Goal: Find specific page/section: Find specific page/section

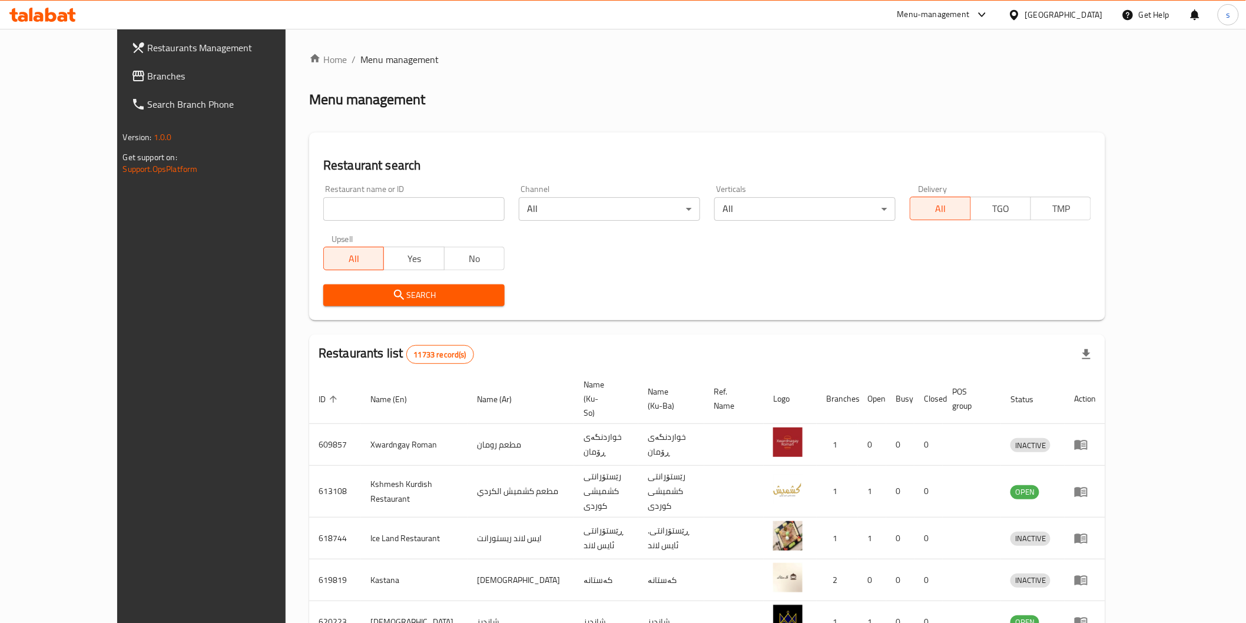
drag, startPoint x: 0, startPoint y: 0, endPoint x: 279, endPoint y: 220, distance: 355.1
click at [323, 220] on input "search" at bounding box center [413, 209] width 181 height 24
paste input "Muthalajat Adam"
type input "Muthalajat Adam"
click at [375, 303] on button "Search" at bounding box center [413, 295] width 181 height 22
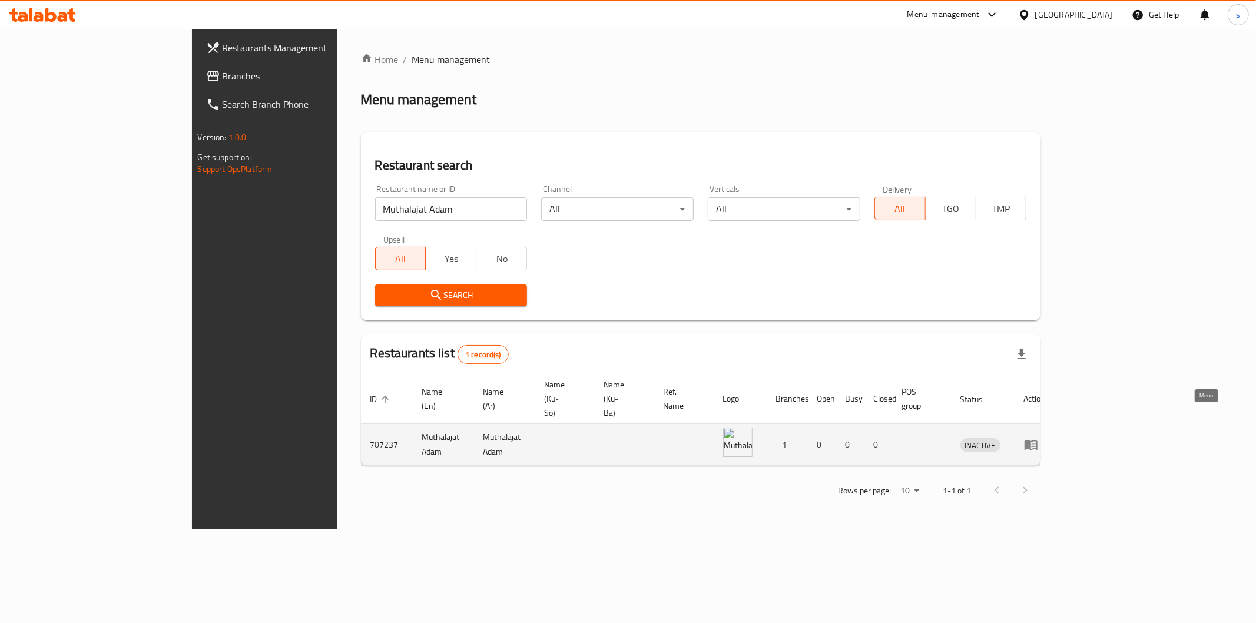
click at [1038, 441] on icon "enhanced table" at bounding box center [1031, 446] width 13 height 10
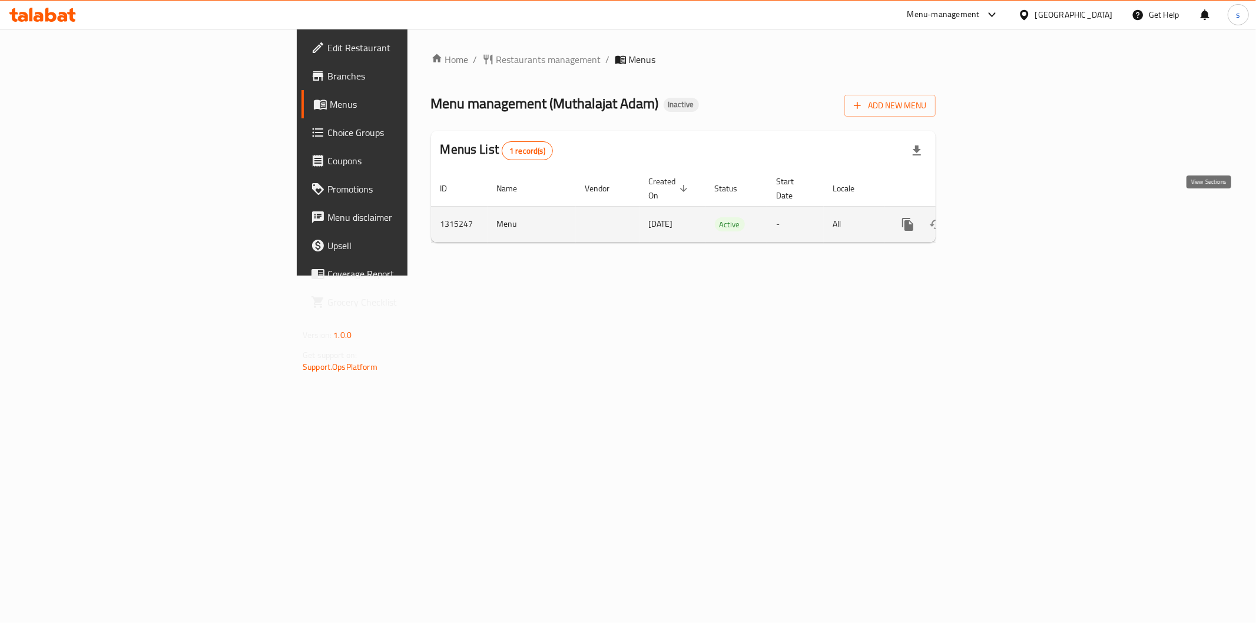
click at [1007, 210] on link "enhanced table" at bounding box center [993, 224] width 28 height 28
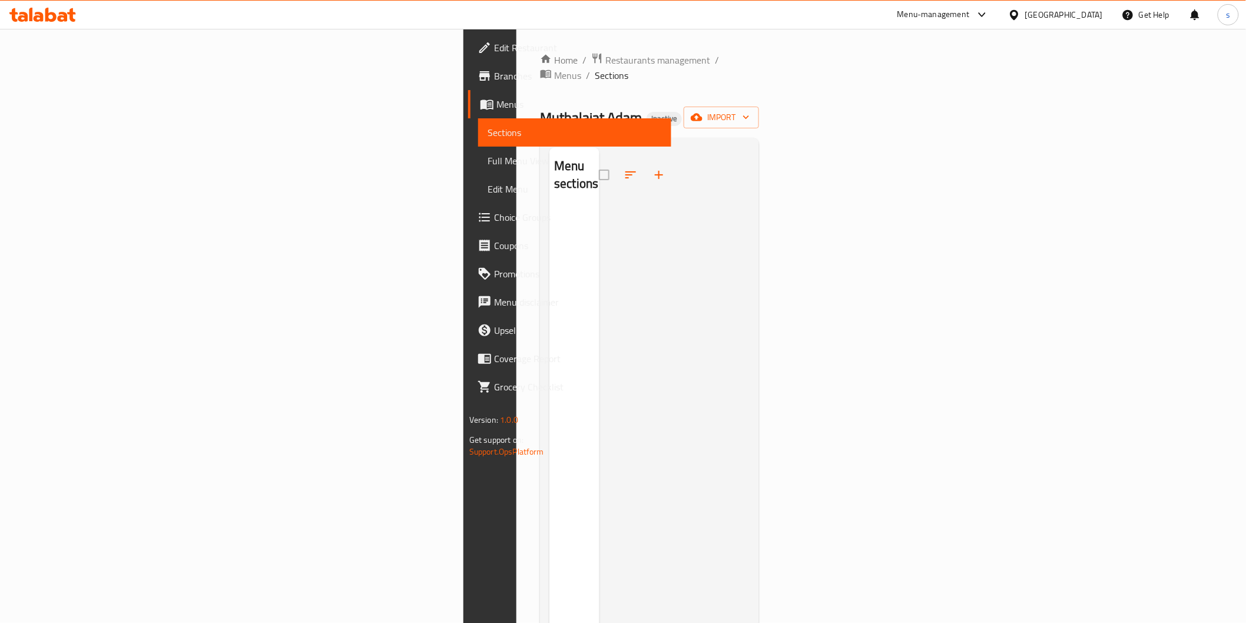
click at [540, 69] on div "Home / Restaurants management / Menus / Sections Muthalajat Adam Inactive impor…" at bounding box center [649, 415] width 219 height 727
click at [540, 71] on div "Home / Restaurants management / Menus / Sections Muthalajat Adam Inactive impor…" at bounding box center [649, 415] width 219 height 727
click at [605, 59] on span "Restaurants management" at bounding box center [657, 60] width 105 height 14
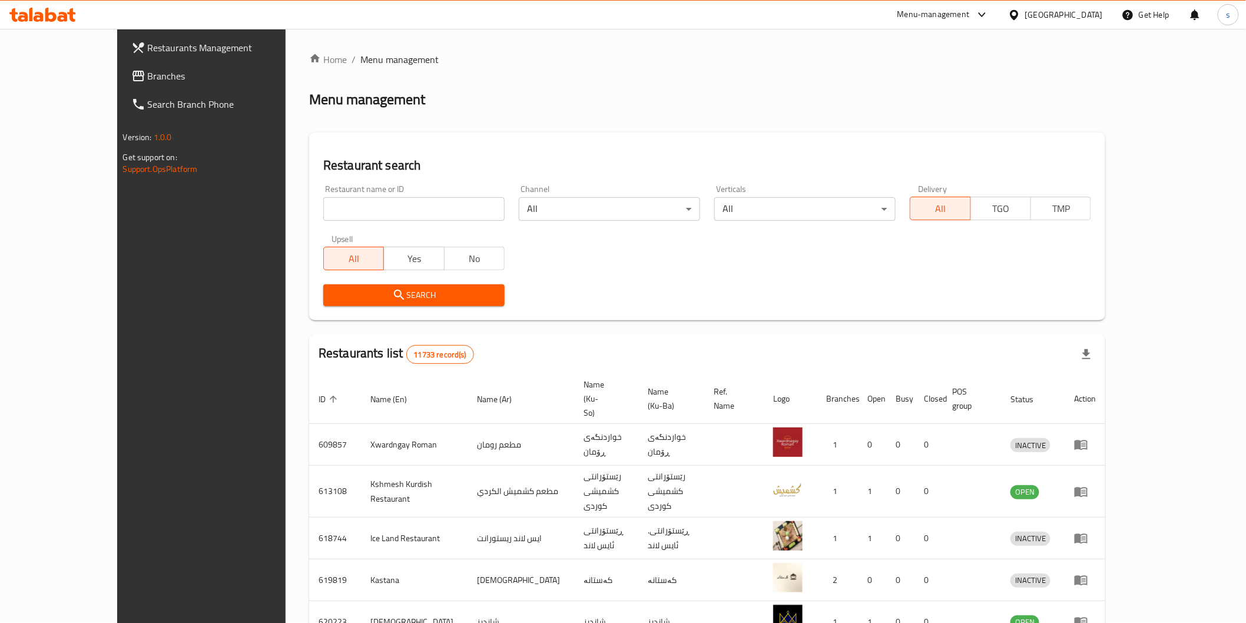
click at [148, 74] on span "Branches" at bounding box center [232, 76] width 168 height 14
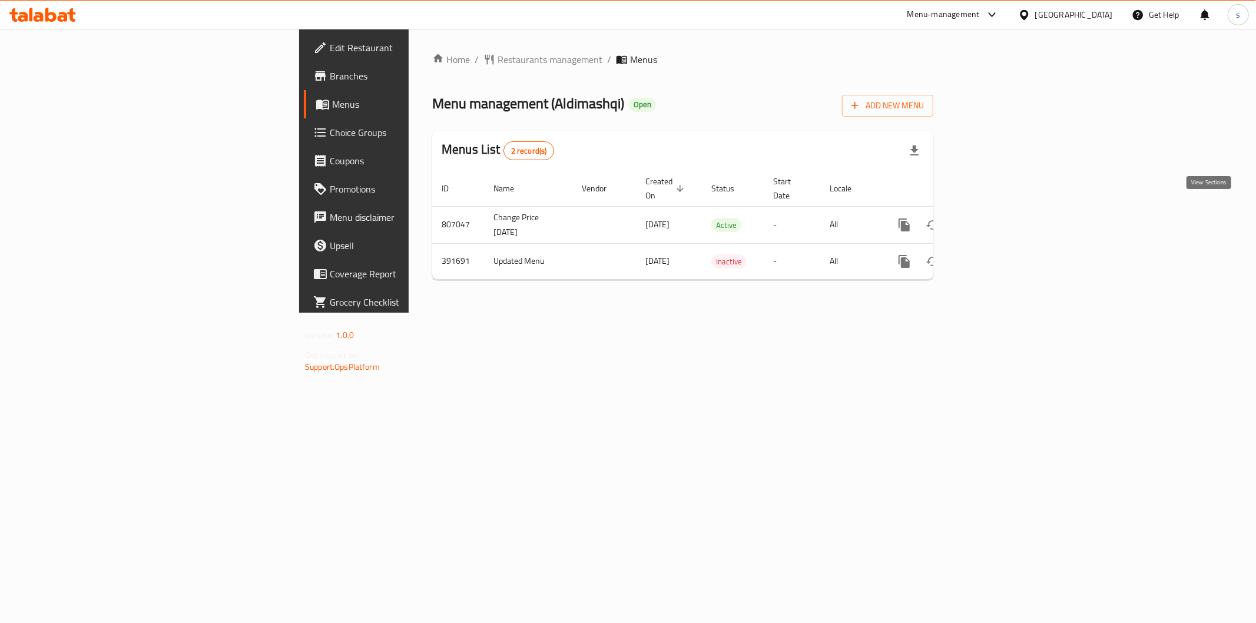
click at [1004, 211] on link "enhanced table" at bounding box center [989, 225] width 28 height 28
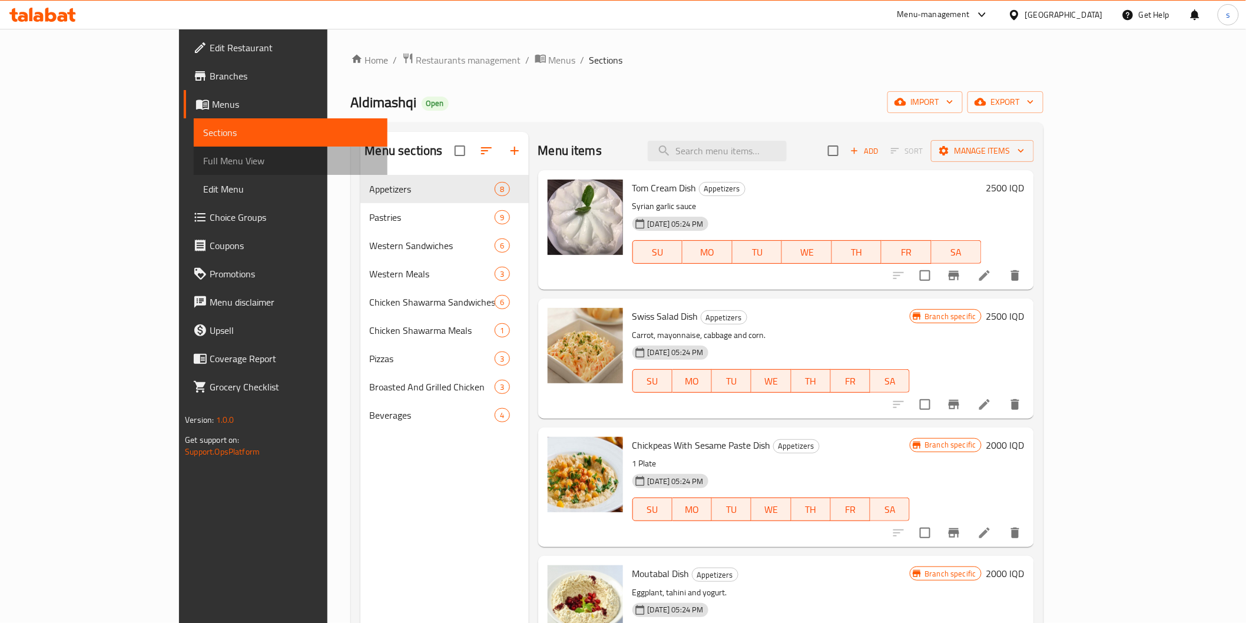
click at [203, 158] on span "Full Menu View" at bounding box center [290, 161] width 174 height 14
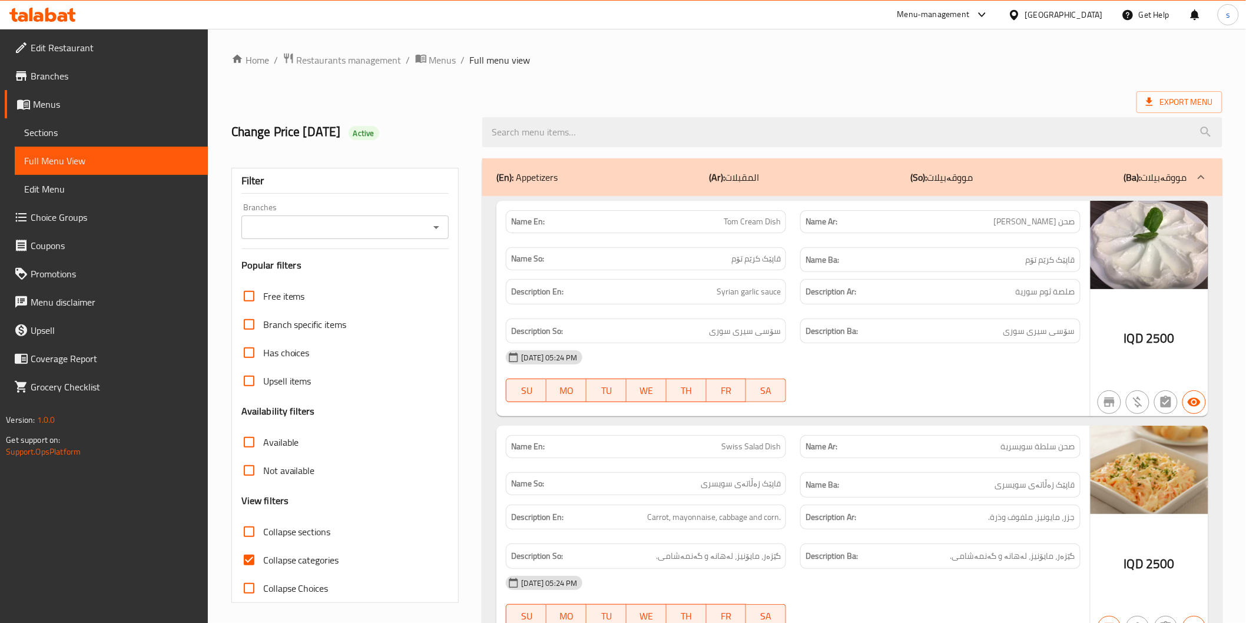
click at [343, 217] on div "Branches" at bounding box center [345, 228] width 208 height 24
click at [368, 220] on input "Branches" at bounding box center [335, 227] width 181 height 16
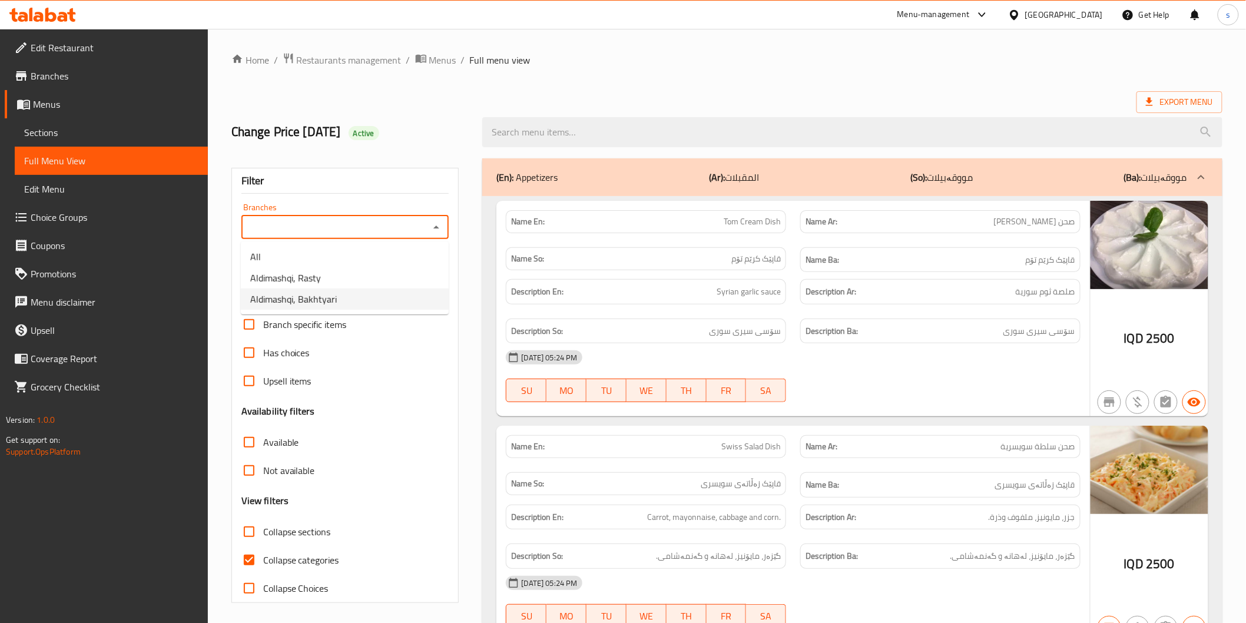
click at [350, 295] on li "Aldimashqi, Bakhtyari" at bounding box center [345, 299] width 208 height 21
type input "Aldimashqi, Bakhtyari"
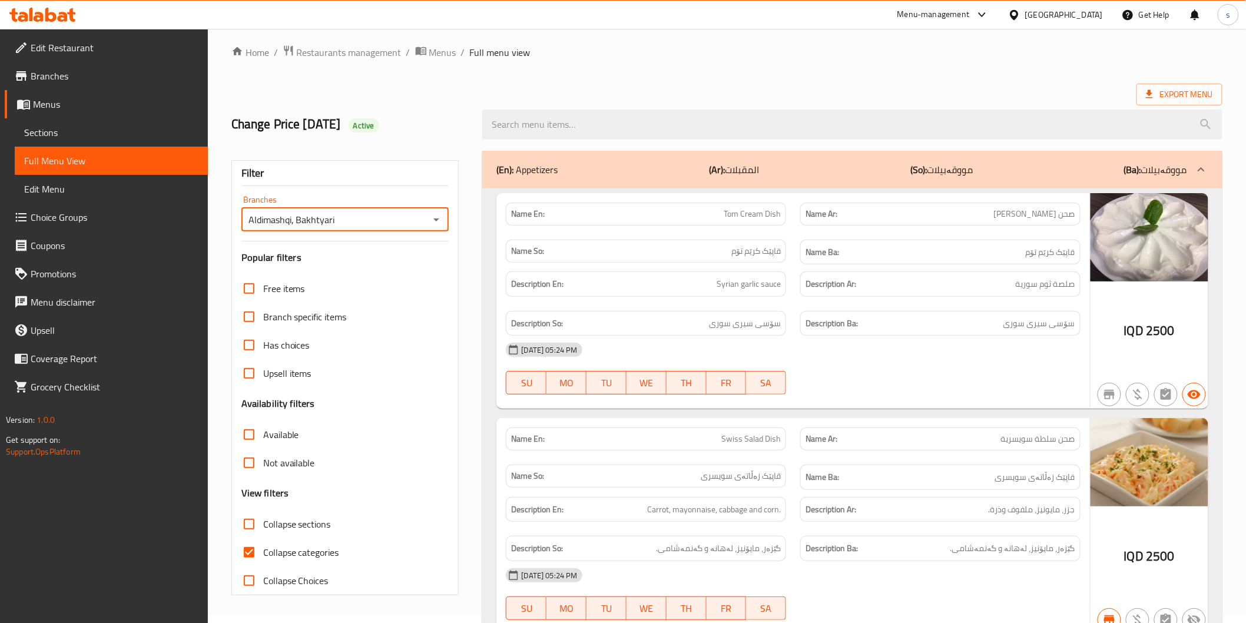
scroll to position [3, 0]
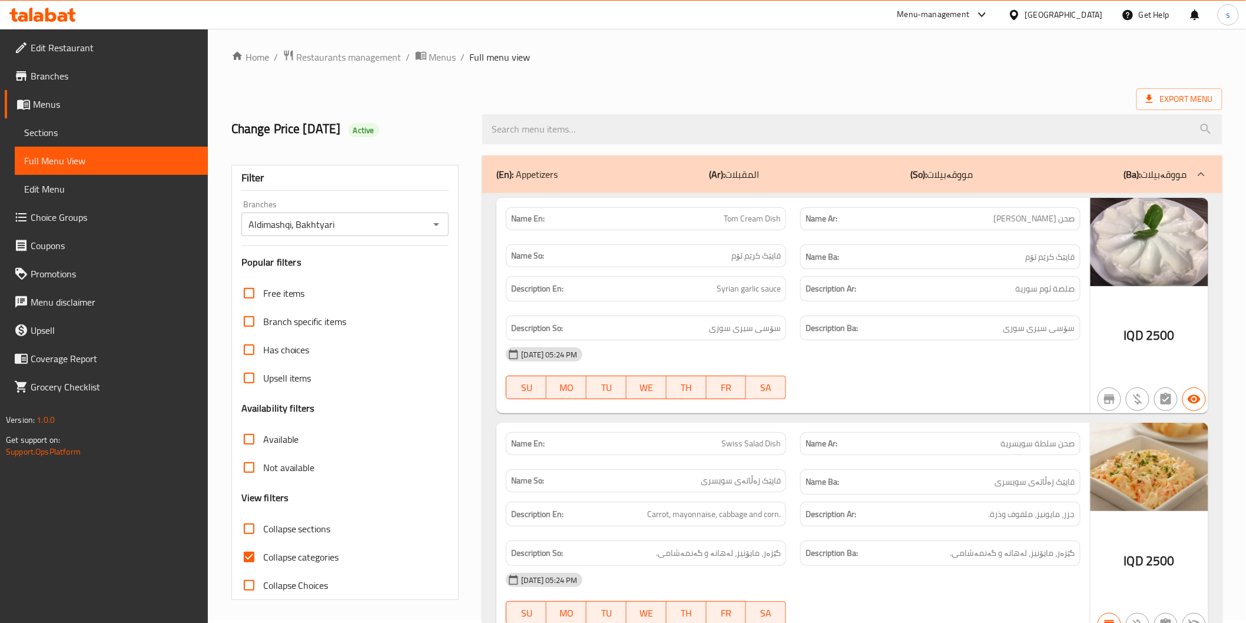
click at [302, 550] on span "Collapse categories" at bounding box center [301, 557] width 76 height 14
click at [263, 550] on input "Collapse categories" at bounding box center [249, 557] width 28 height 28
checkbox input "false"
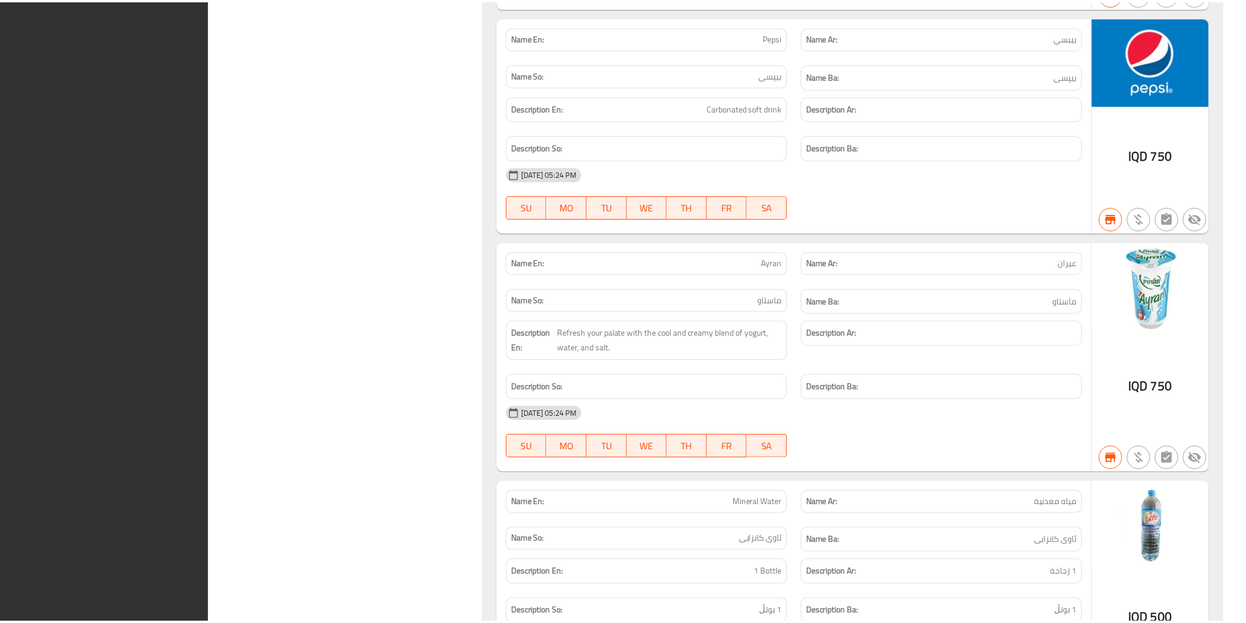
scroll to position [10162, 0]
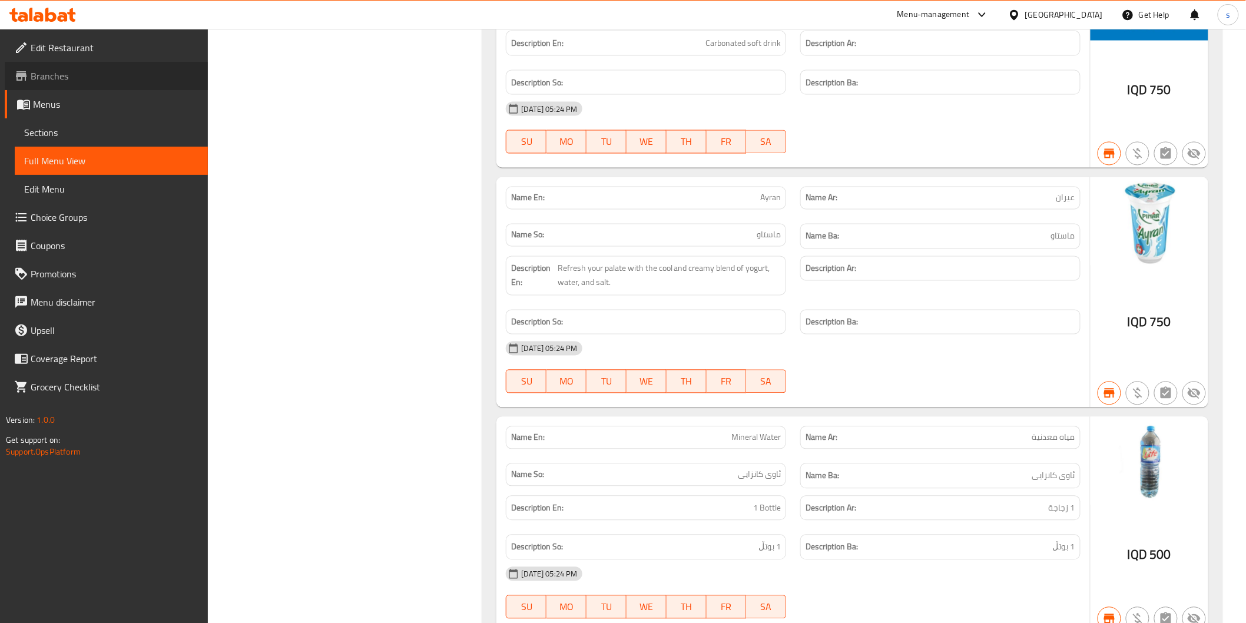
click at [57, 73] on span "Branches" at bounding box center [115, 76] width 168 height 14
